Goal: Task Accomplishment & Management: Complete application form

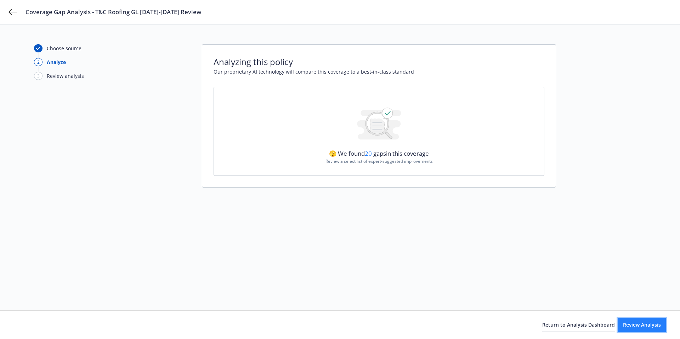
click at [623, 324] on span "Review Analysis" at bounding box center [642, 325] width 38 height 7
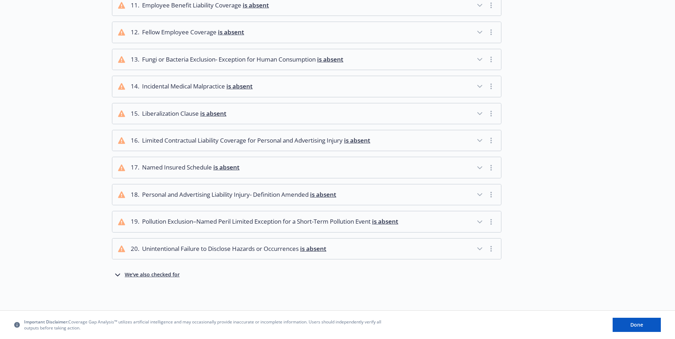
scroll to position [373, 0]
click at [210, 109] on span "is absent" at bounding box center [213, 113] width 26 height 8
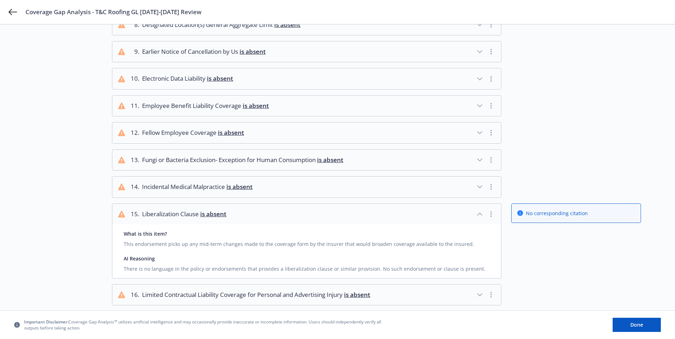
scroll to position [426, 0]
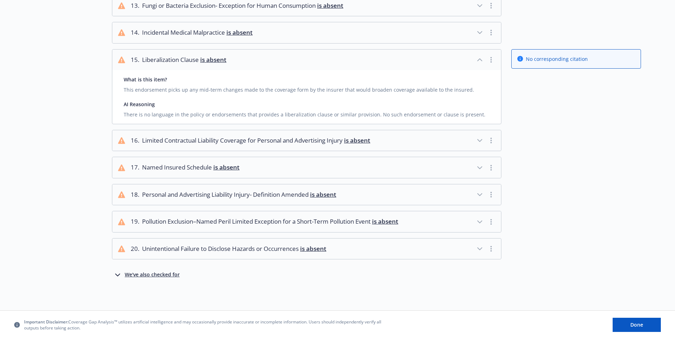
click at [165, 272] on div "We've also checked for" at bounding box center [152, 275] width 55 height 8
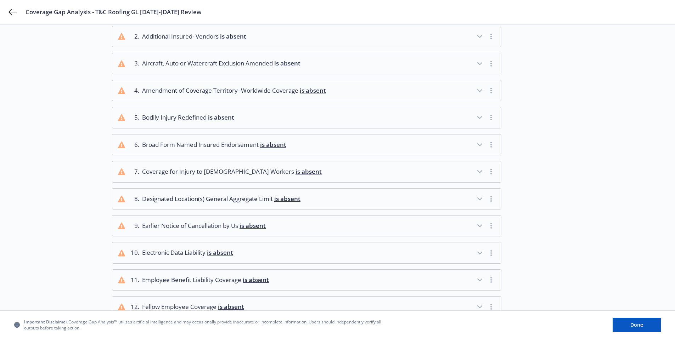
scroll to position [62, 0]
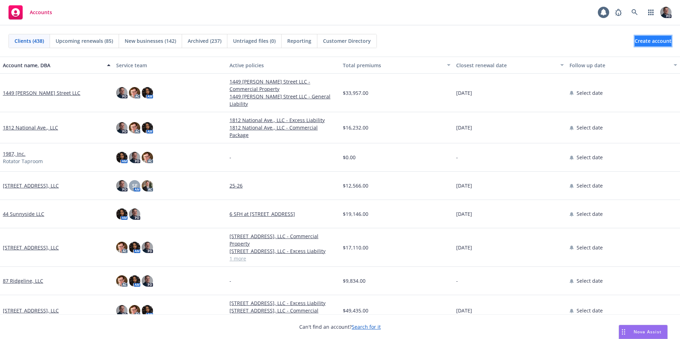
click at [635, 40] on span "Create account" at bounding box center [653, 40] width 37 height 13
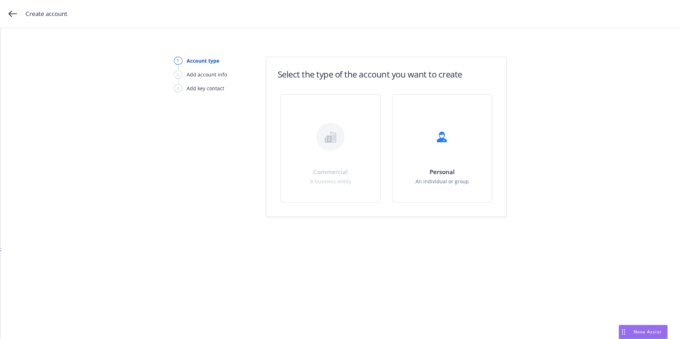
click at [330, 174] on div "Commercial A business entity" at bounding box center [330, 148] width 100 height 108
click at [6, 10] on div "Create account" at bounding box center [340, 14] width 680 height 28
click at [11, 10] on icon at bounding box center [12, 14] width 8 height 8
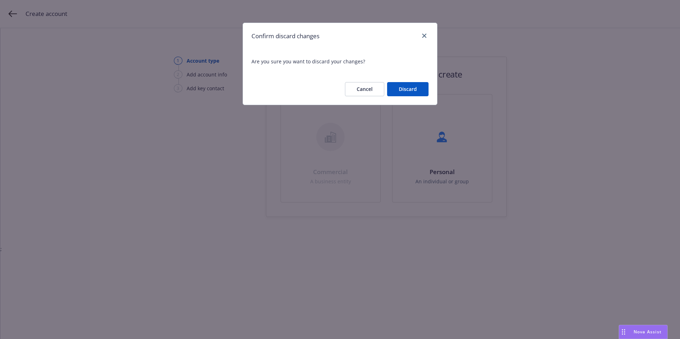
click at [417, 91] on button "Discard" at bounding box center [407, 89] width 41 height 14
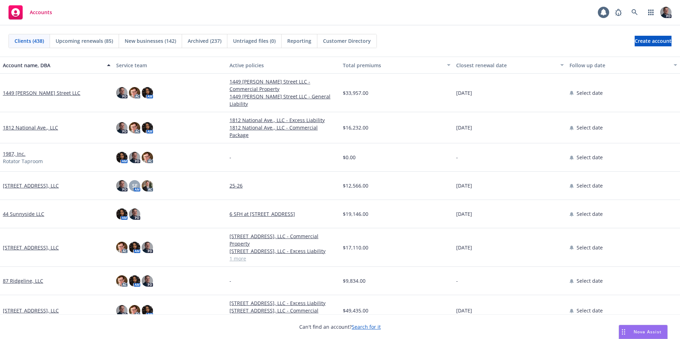
click at [635, 331] on span "Nova Assist" at bounding box center [647, 332] width 28 height 6
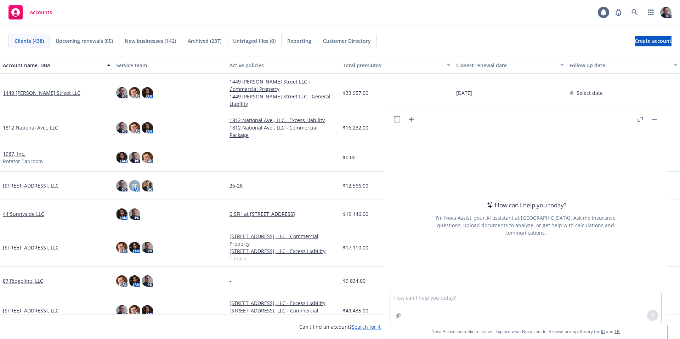
drag, startPoint x: 397, startPoint y: 327, endPoint x: 397, endPoint y: 316, distance: 11.0
click at [397, 327] on span "Nova Assist can make mistakes. Explore what Nova can do: Browse prompt library …" at bounding box center [525, 331] width 277 height 15
click at [397, 316] on icon "button" at bounding box center [398, 315] width 5 height 5
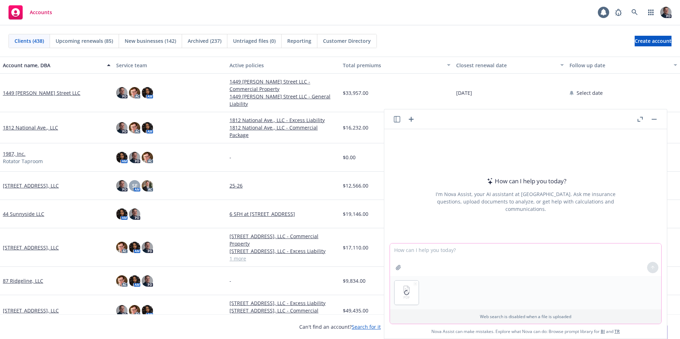
click at [420, 251] on textarea at bounding box center [525, 260] width 271 height 33
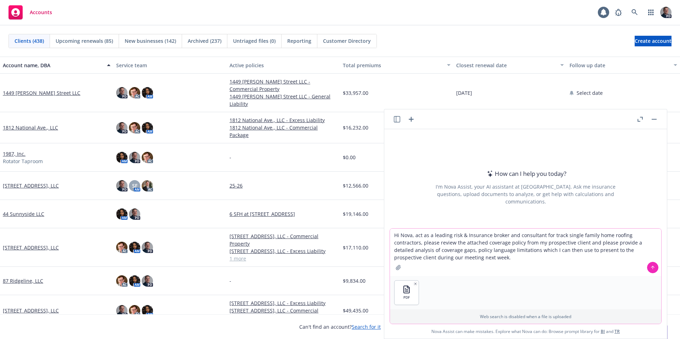
type textarea "Hi Nova, act as a leading risk & Insurance broker and consultant for track sing…"
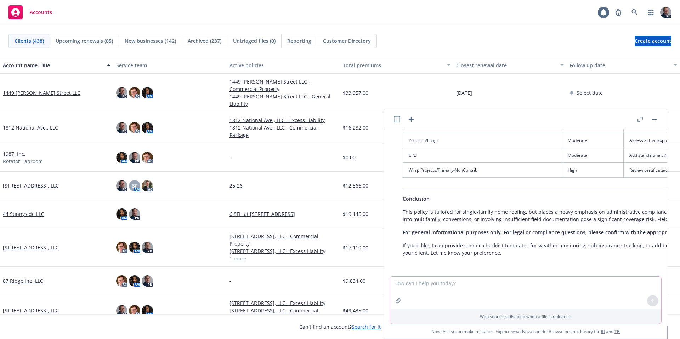
scroll to position [618, 0]
